Goal: Download file/media: Download file/media

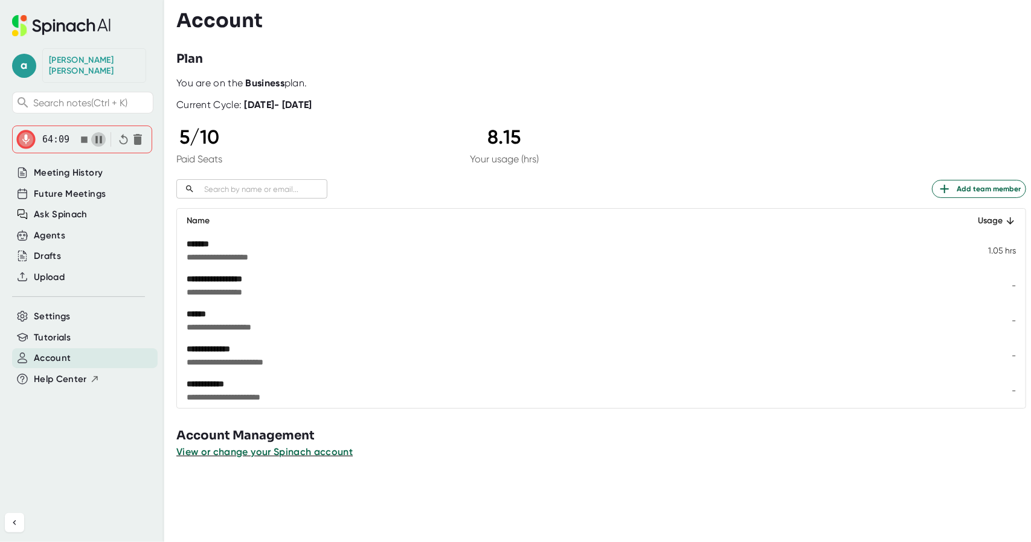
click at [96, 133] on icon "button" at bounding box center [98, 139] width 13 height 13
click at [81, 136] on icon "button" at bounding box center [84, 139] width 7 height 7
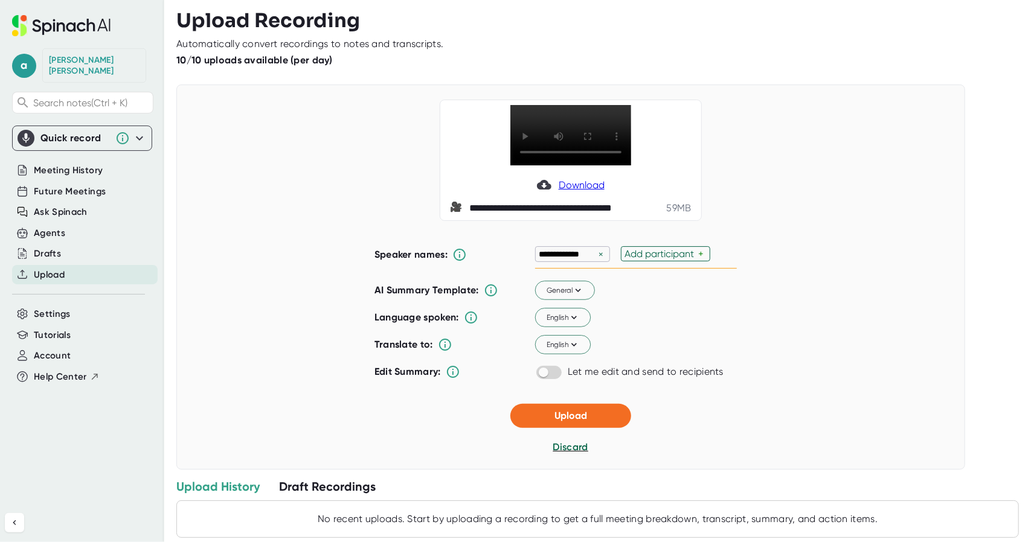
click at [698, 260] on div "+" at bounding box center [702, 253] width 8 height 11
click at [690, 330] on div "English" at bounding box center [636, 317] width 202 height 25
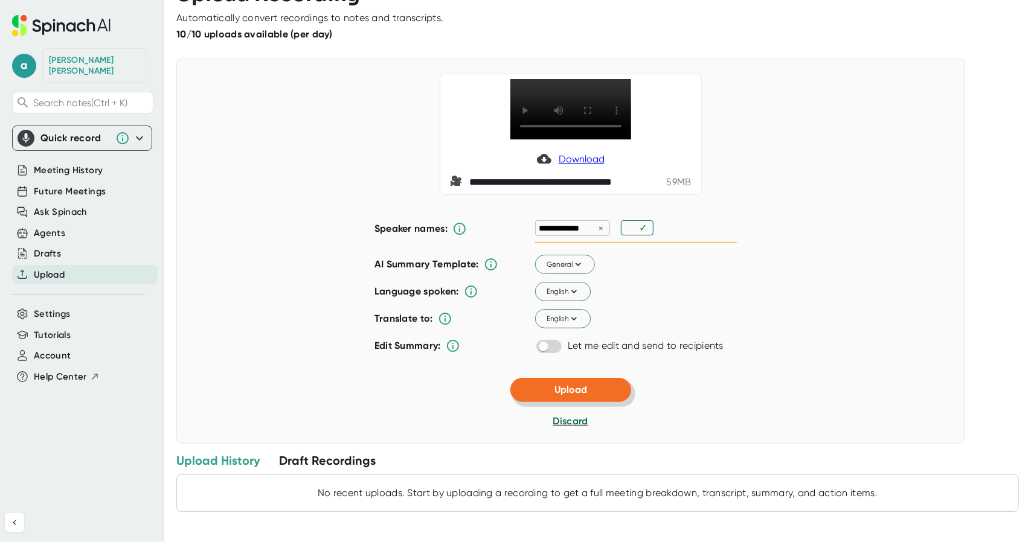
click at [580, 388] on span "Upload" at bounding box center [570, 389] width 33 height 11
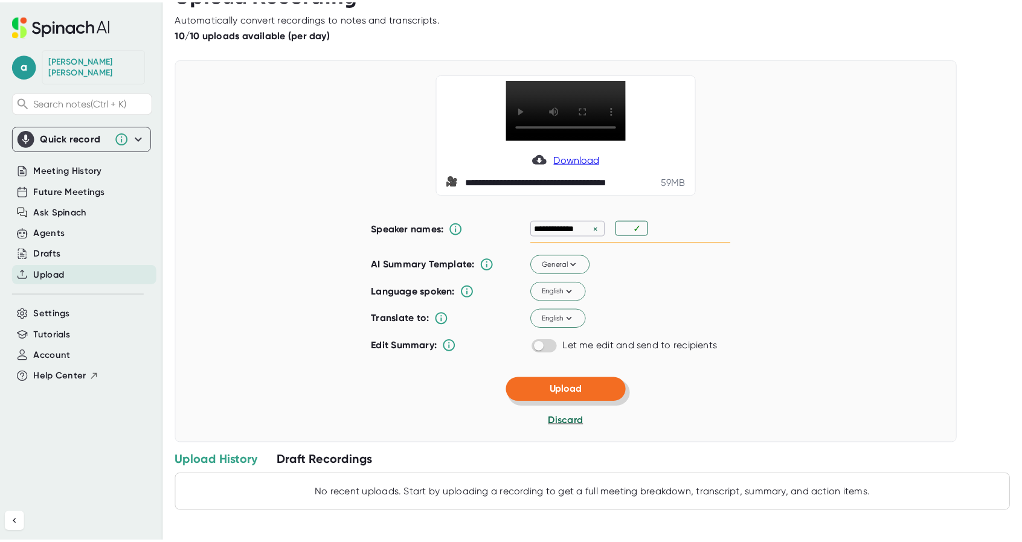
scroll to position [0, 0]
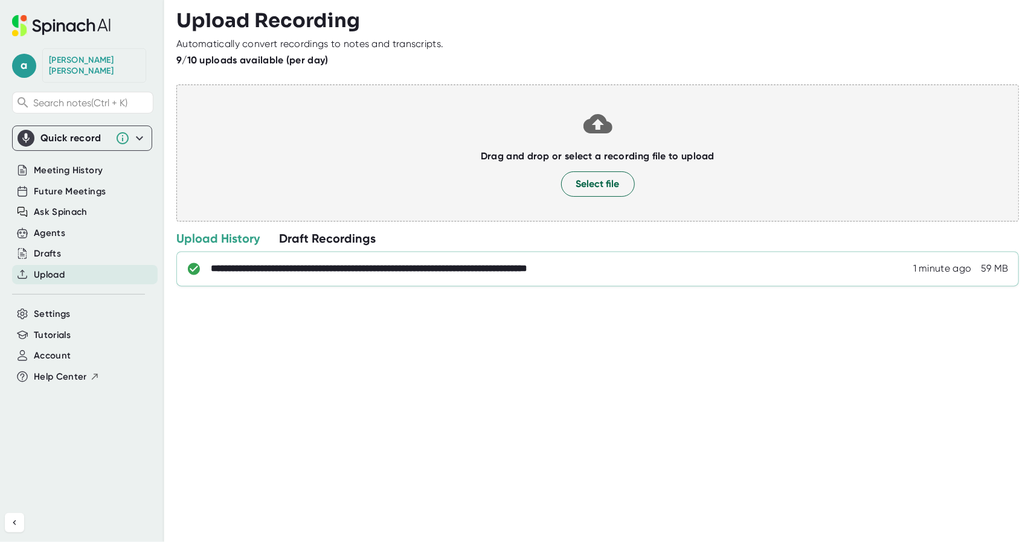
click at [845, 263] on div "**********" at bounding box center [610, 269] width 798 height 12
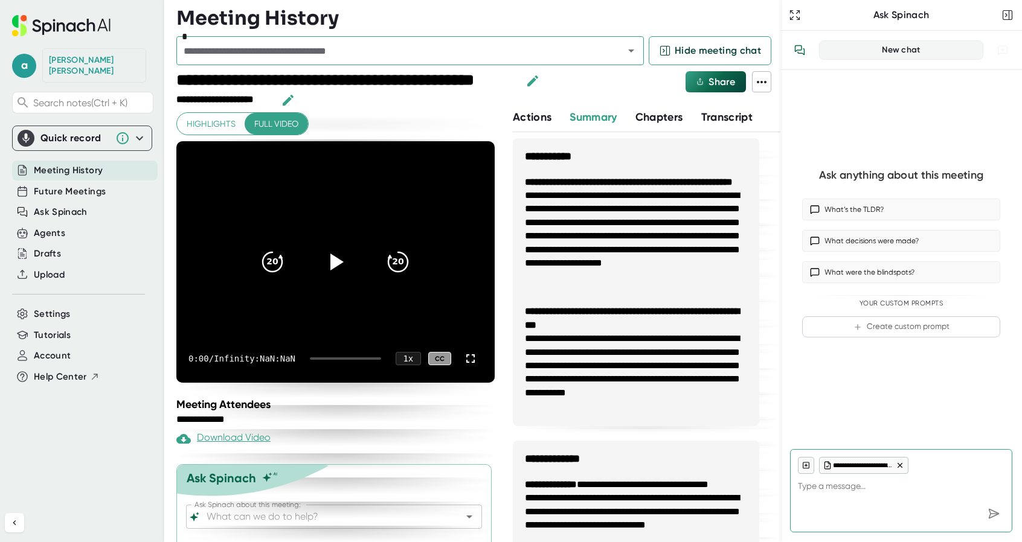
click at [763, 85] on icon at bounding box center [761, 82] width 14 height 14
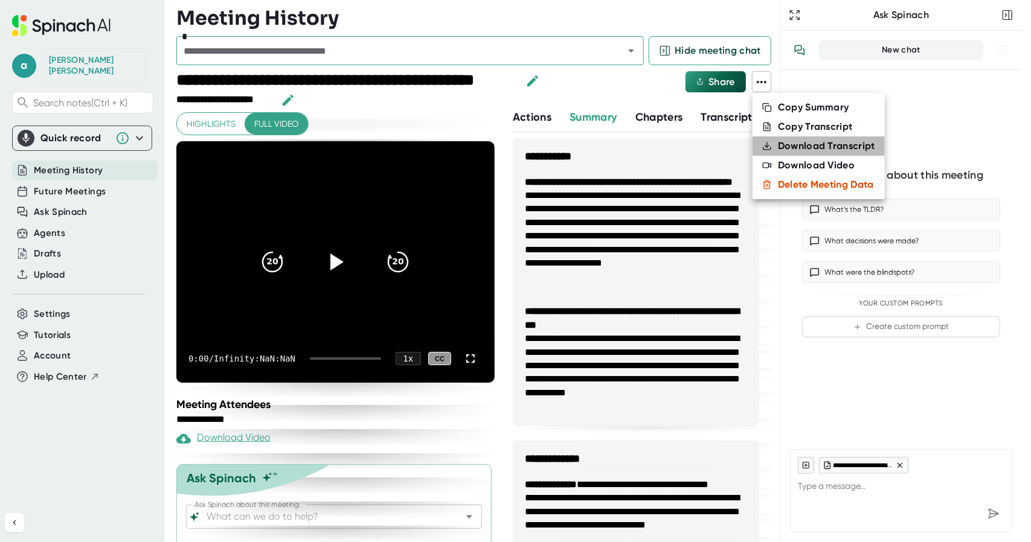
click at [806, 149] on div "Download Transcript" at bounding box center [826, 146] width 97 height 12
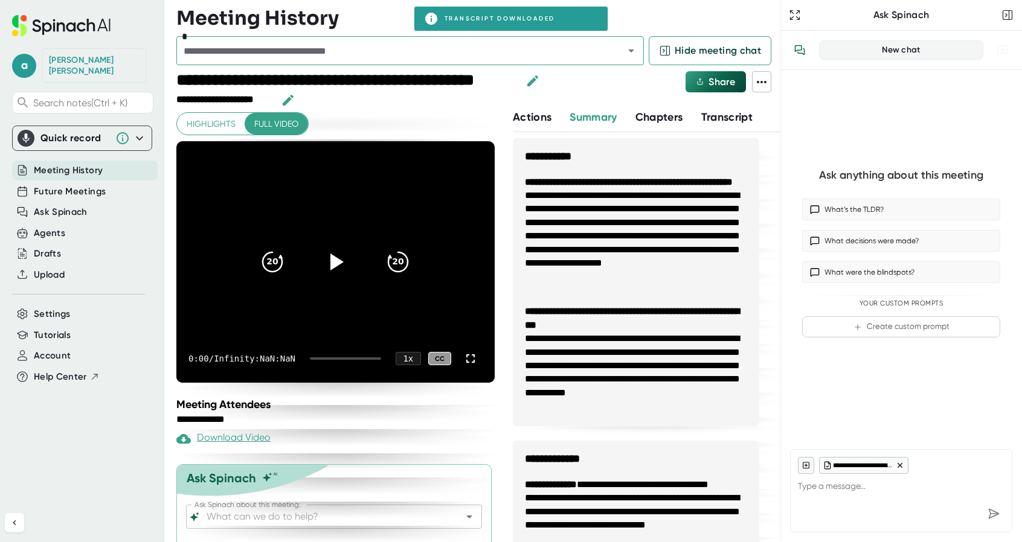
type textarea "x"
